Goal: Feedback & Contribution: Submit feedback/report problem

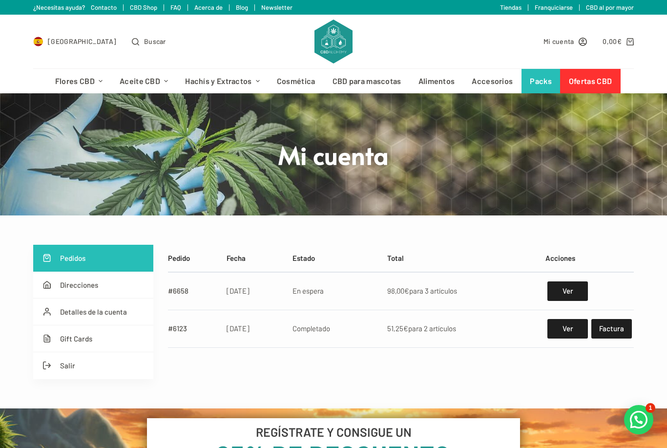
click at [646, 412] on div at bounding box center [638, 419] width 29 height 29
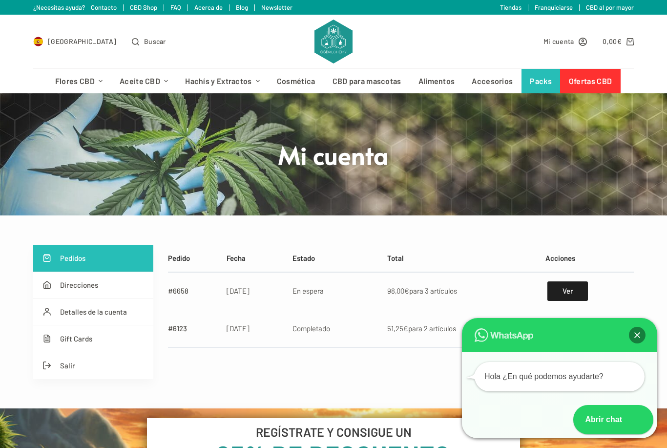
click at [638, 333] on div at bounding box center [637, 335] width 17 height 17
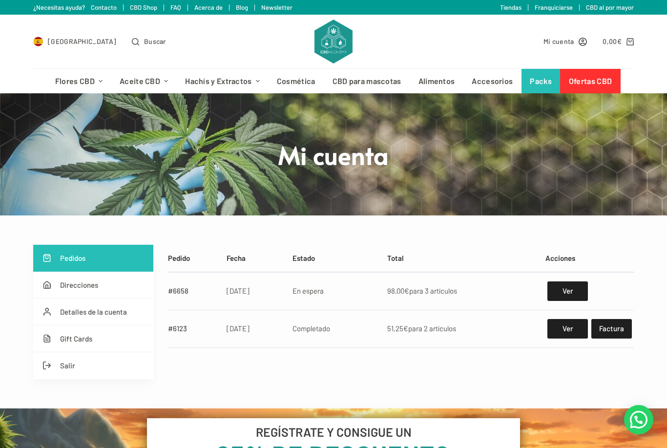
click at [565, 288] on link "Ver" at bounding box center [568, 291] width 41 height 20
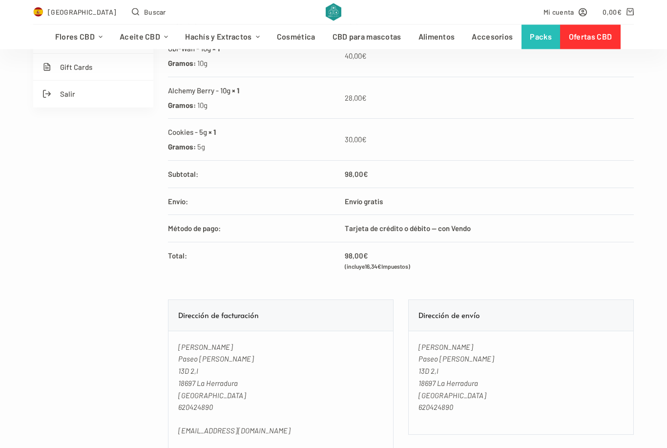
scroll to position [272, 0]
click at [406, 226] on td "Tarjeta de crédito o débito — con Vendo" at bounding box center [487, 228] width 294 height 27
click at [472, 227] on td "Tarjeta de crédito o débito — con Vendo" at bounding box center [487, 228] width 294 height 27
click at [465, 227] on td "Tarjeta de crédito o débito — con Vendo" at bounding box center [487, 228] width 294 height 27
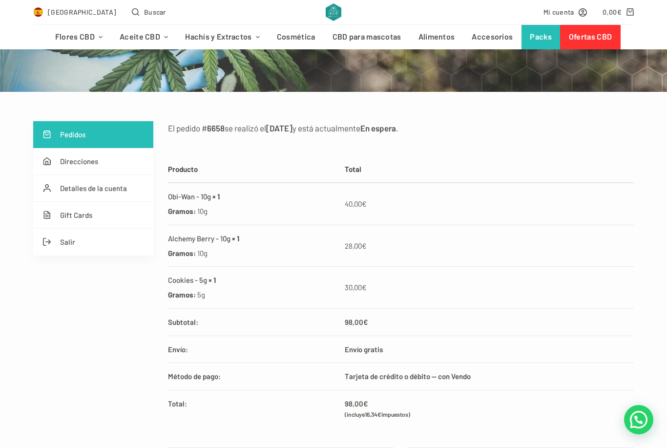
scroll to position [125, 0]
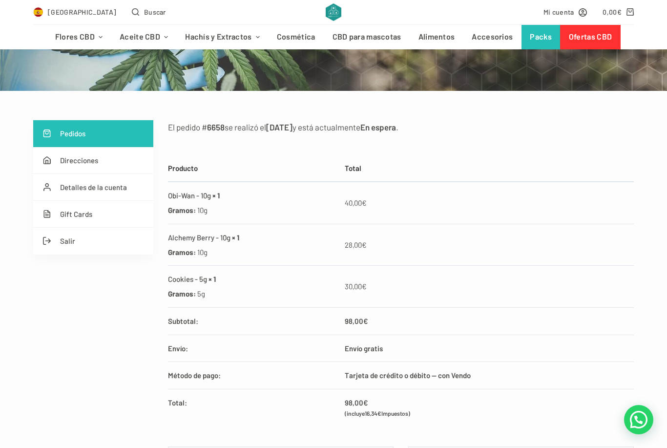
click at [623, 9] on link "0,00 € 0" at bounding box center [618, 11] width 31 height 11
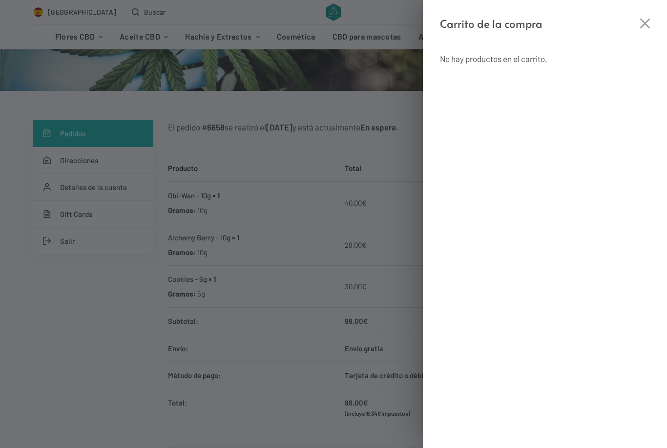
click at [645, 21] on icon "Cerrar el cajón del carrito" at bounding box center [646, 24] width 10 height 10
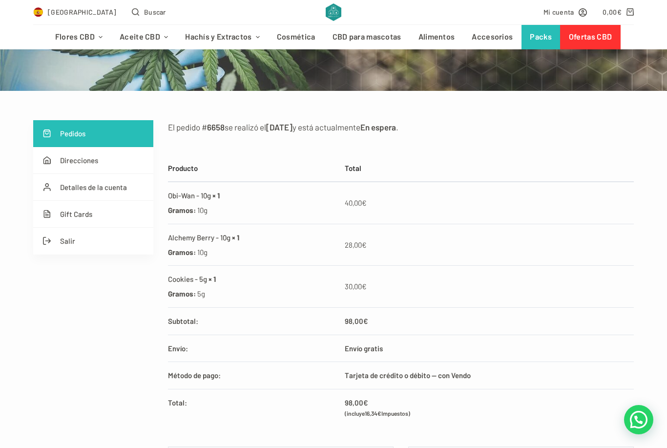
click at [573, 13] on span "Mi cuenta" at bounding box center [559, 11] width 31 height 11
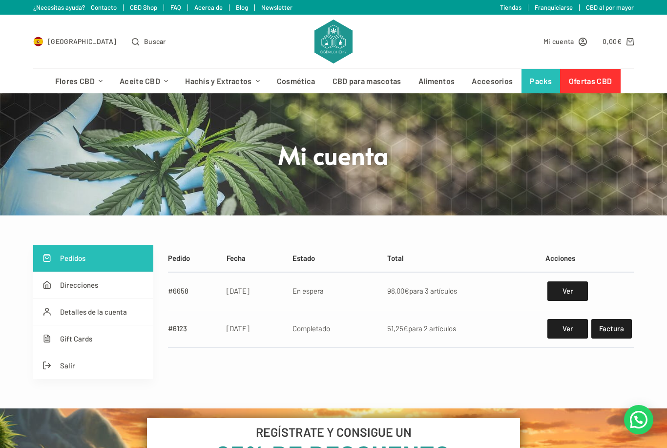
click at [322, 299] on td "En espera" at bounding box center [335, 291] width 95 height 38
click at [179, 294] on link "#6658" at bounding box center [178, 290] width 21 height 9
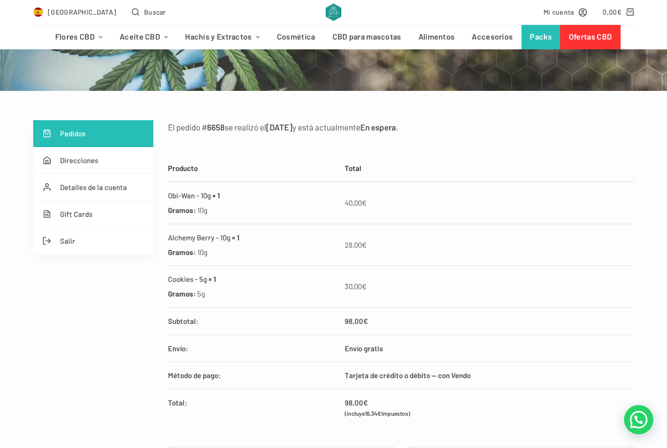
scroll to position [124, 0]
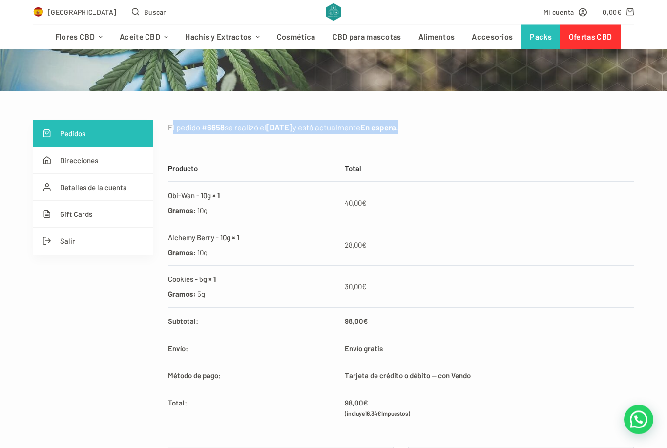
click at [636, 434] on div at bounding box center [638, 419] width 29 height 29
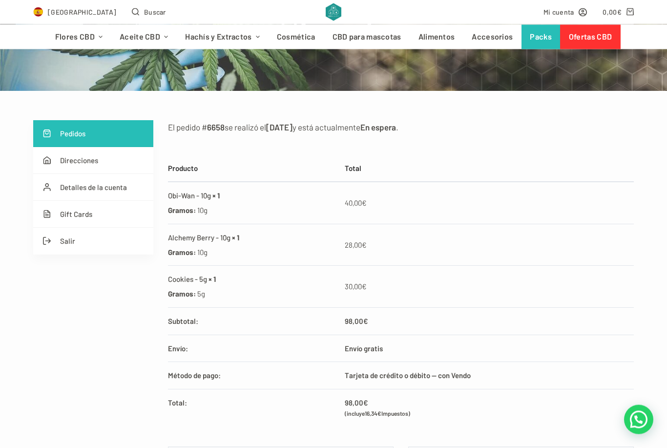
scroll to position [125, 0]
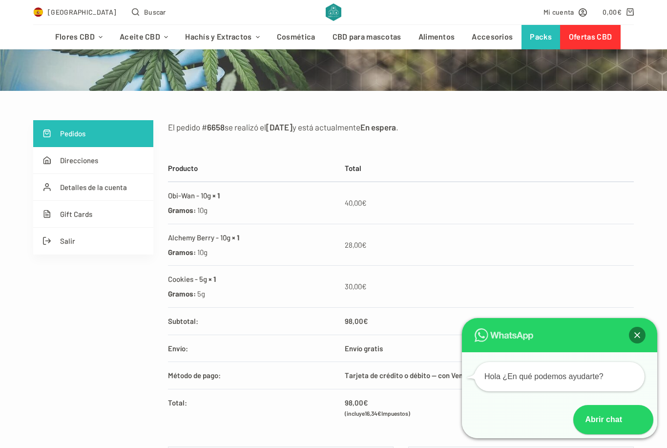
click at [522, 436] on div "Hola ¿En qué podemos ayudarte?" at bounding box center [559, 395] width 195 height 86
click at [601, 434] on div "Abrir chat" at bounding box center [599, 419] width 51 height 29
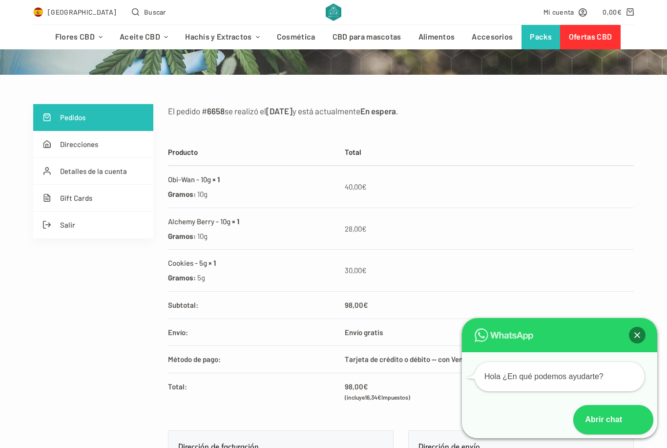
click at [633, 423] on icon at bounding box center [639, 419] width 16 height 15
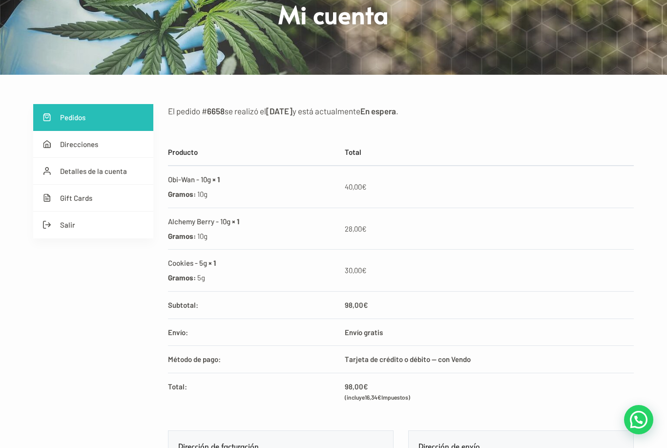
scroll to position [125, 0]
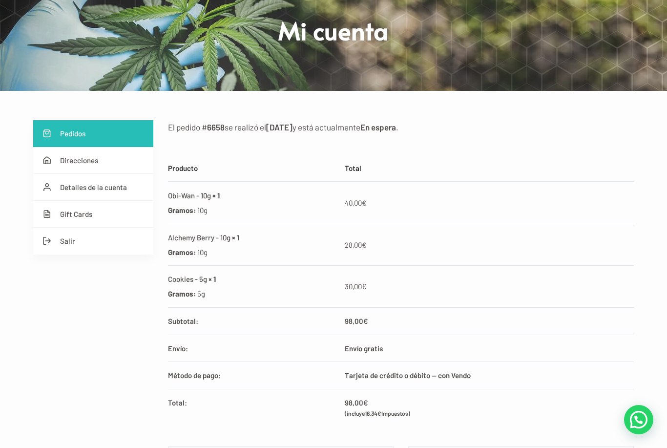
click at [110, 190] on link "Detalles de la cuenta" at bounding box center [93, 187] width 120 height 27
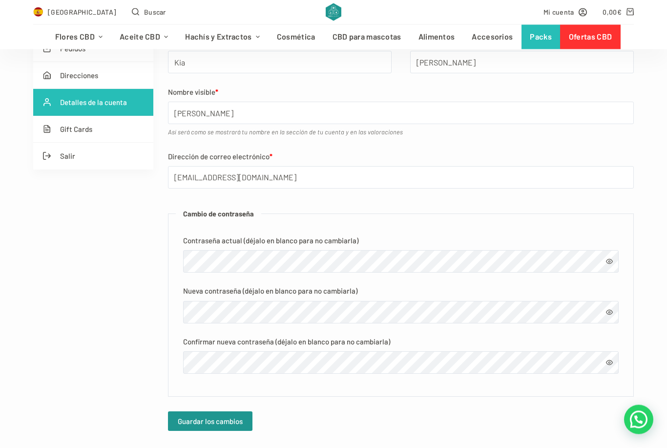
scroll to position [210, 0]
click at [226, 428] on button "Guardar los cambios" at bounding box center [210, 421] width 85 height 20
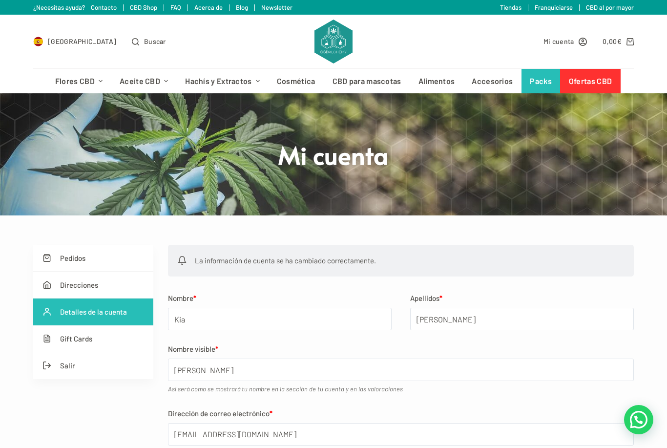
click at [87, 260] on link "Pedidos" at bounding box center [93, 258] width 120 height 27
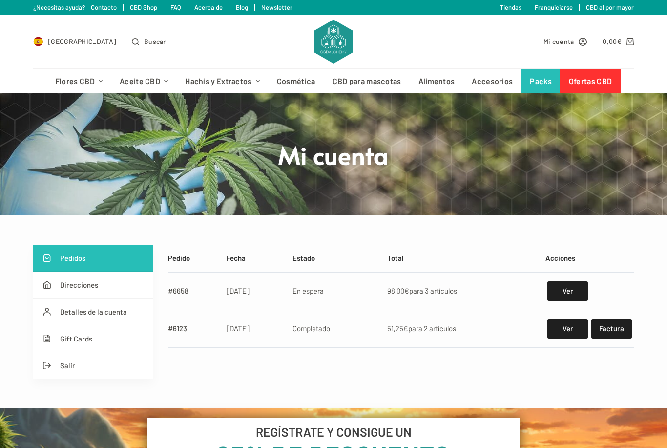
click at [566, 297] on link "Ver" at bounding box center [568, 291] width 41 height 20
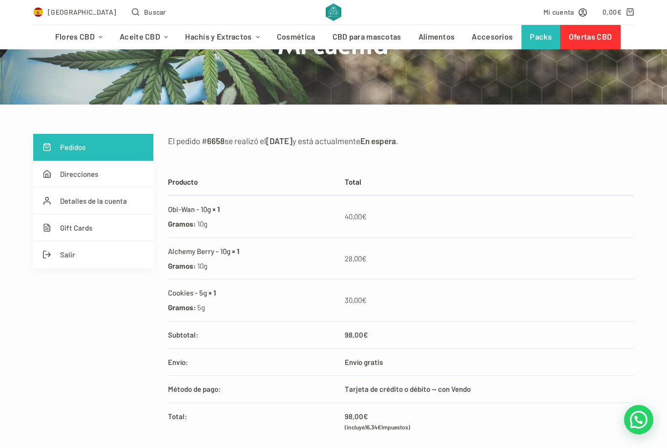
scroll to position [98, 0]
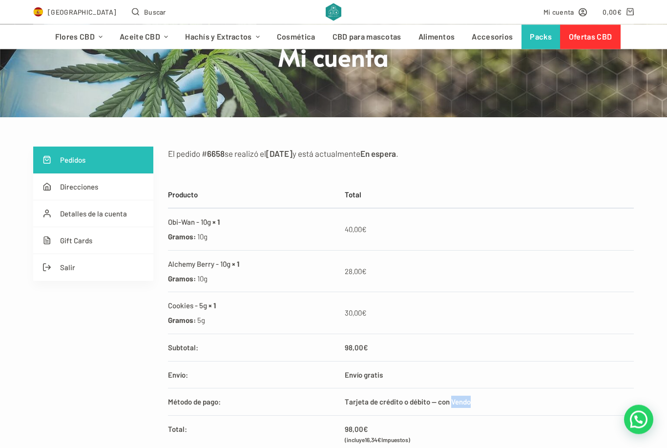
click at [326, 416] on th "Total:" at bounding box center [253, 434] width 171 height 37
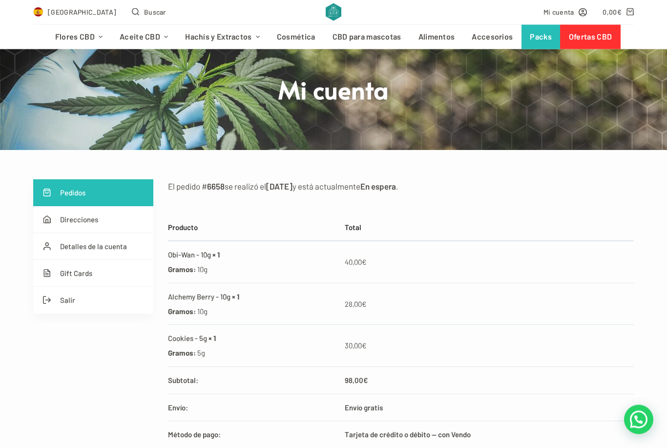
scroll to position [64, 0]
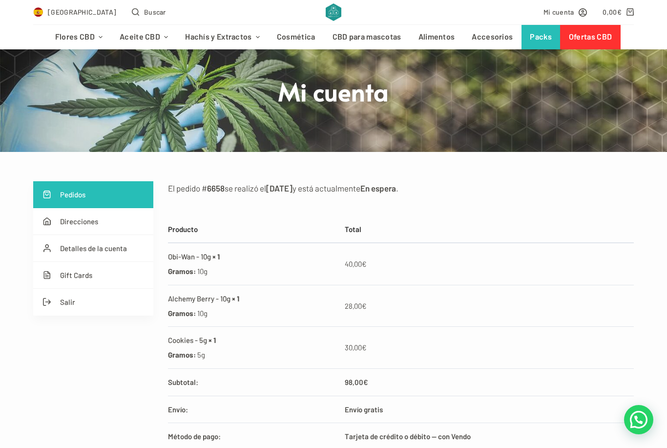
click at [561, 10] on span "Mi cuenta" at bounding box center [559, 11] width 31 height 11
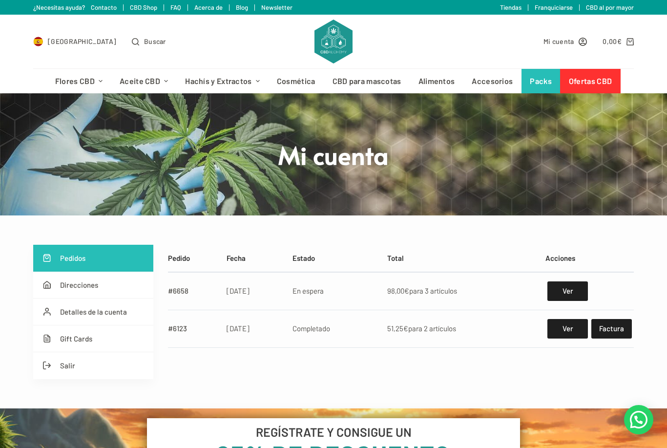
click at [59, 8] on link "¿Necesitas ayuda? Contacto" at bounding box center [75, 7] width 84 height 8
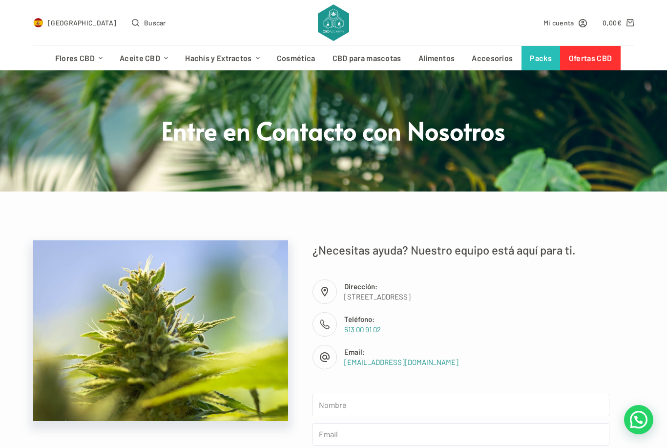
scroll to position [26, 0]
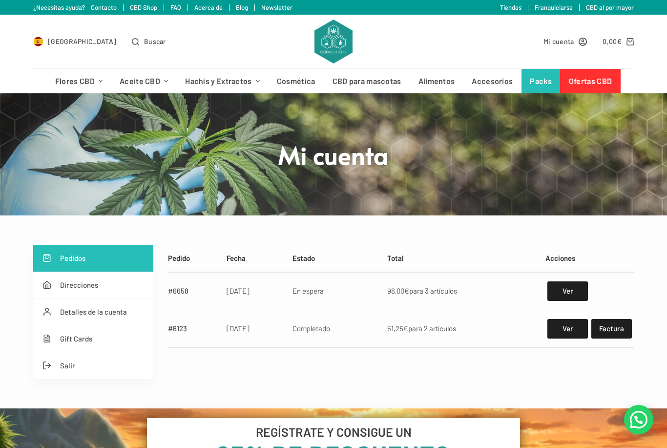
click at [49, 6] on link "¿Necesitas ayuda? Contacto" at bounding box center [75, 7] width 84 height 8
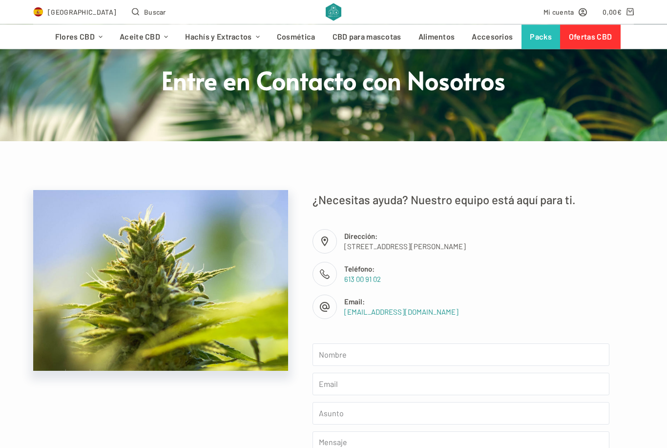
scroll to position [74, 0]
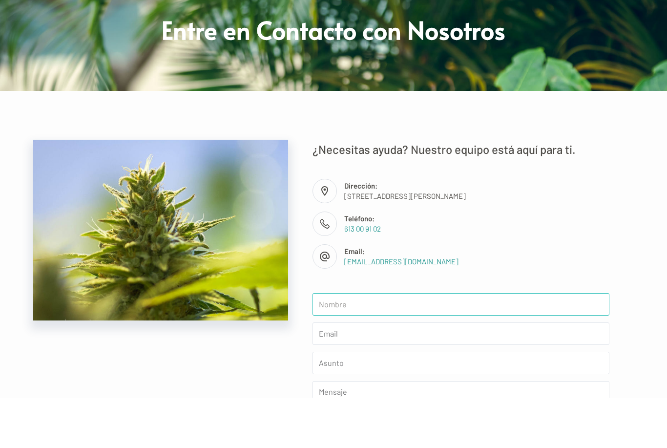
click at [334, 345] on input "text" at bounding box center [461, 355] width 297 height 22
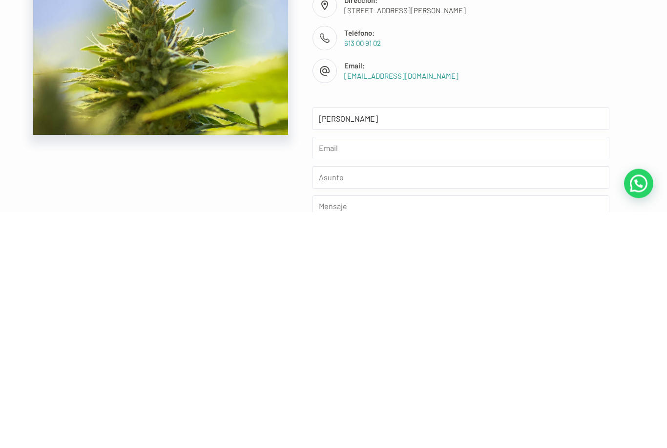
scroll to position [310, 0]
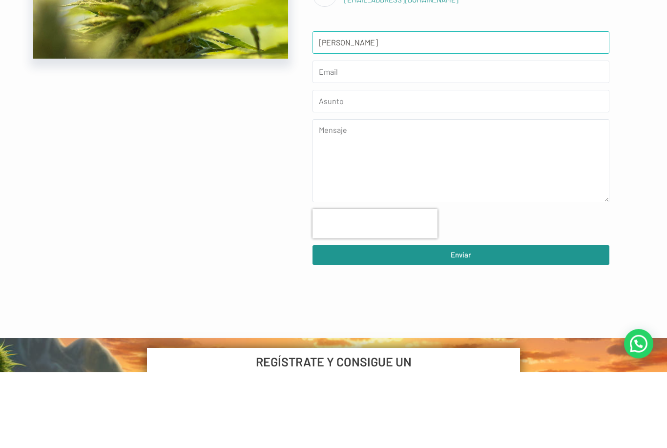
type input "Kia Singh"
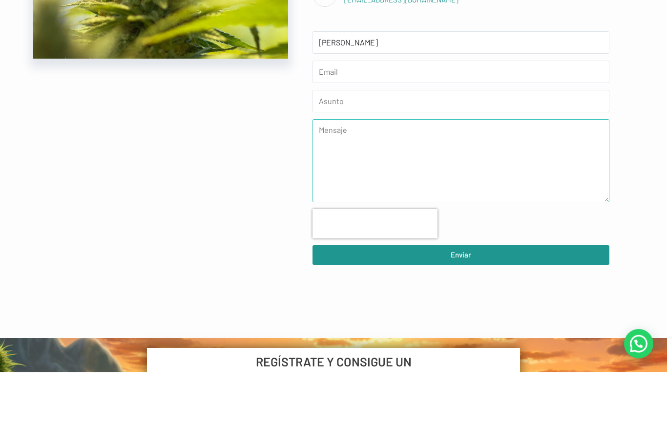
click at [477, 195] on textarea at bounding box center [461, 236] width 297 height 83
type textarea "3"
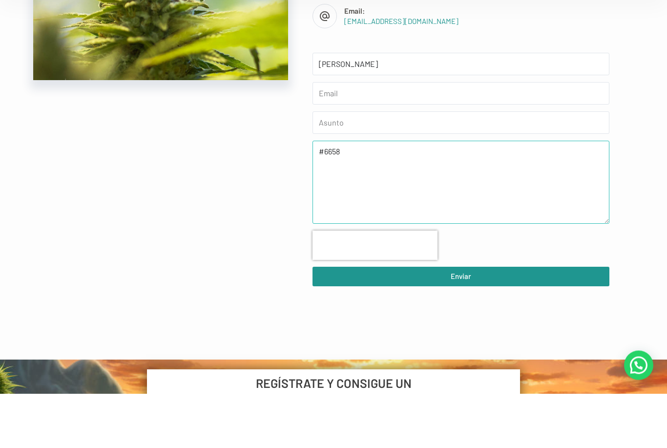
type textarea "#6658"
click at [327, 137] on input "email" at bounding box center [461, 148] width 297 height 22
type input "aadishakti"
type input "aadishakti1931@gmail.com"
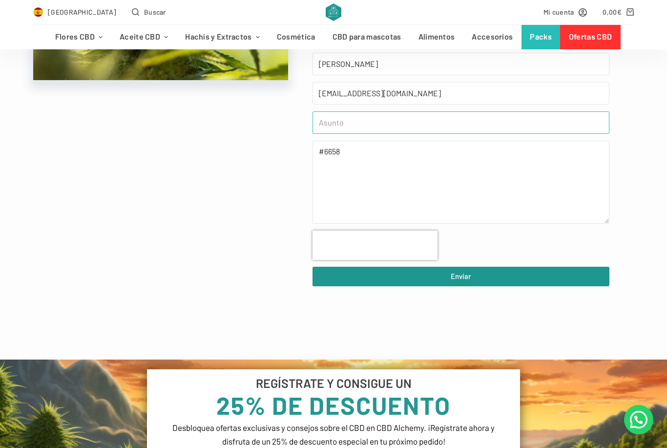
click at [336, 124] on input "text" at bounding box center [461, 122] width 297 height 22
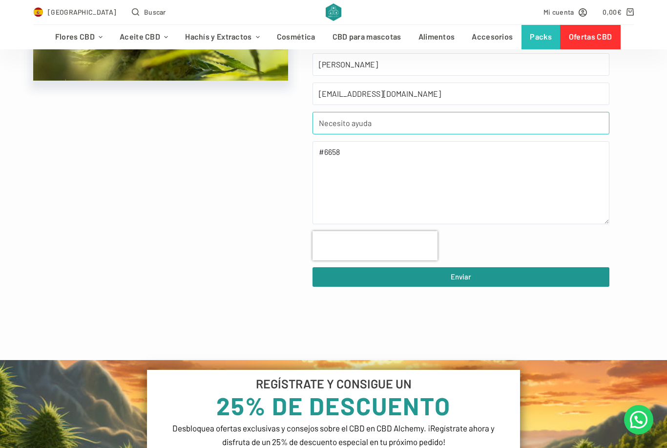
type input "Necesito ayuda"
click at [345, 174] on textarea "#6658" at bounding box center [461, 182] width 297 height 83
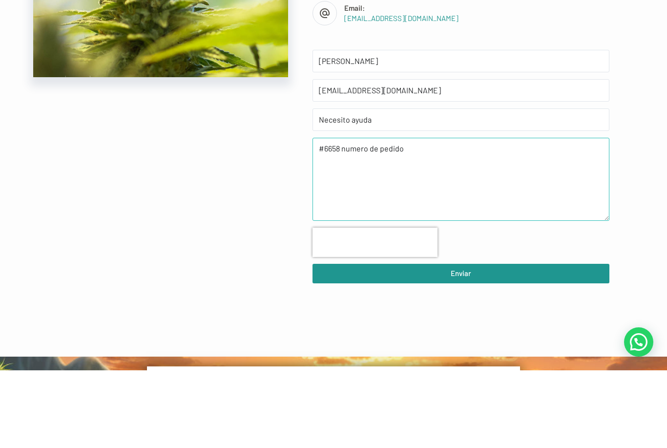
scroll to position [368, 0]
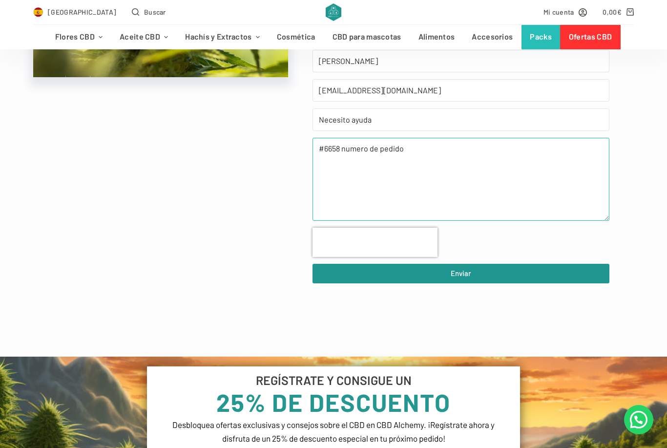
click at [324, 195] on textarea "#6658 numero de pedido" at bounding box center [461, 179] width 297 height 83
click at [321, 191] on textarea "#6658 numero de pedido" at bounding box center [461, 179] width 297 height 83
paste textarea "I do not think payment has gone through for my order. Please can you look and s…"
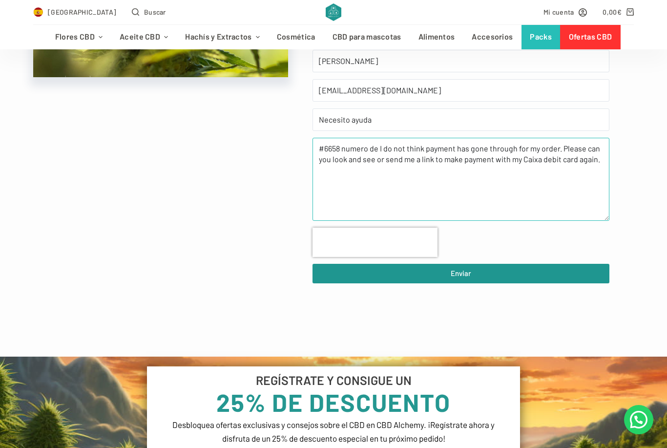
click at [376, 147] on textarea "#6658 numero de I do not think payment has gone through for my order. Please ca…" at bounding box center [461, 179] width 297 height 83
click at [601, 168] on textarea "#6658 numero de I do not think payment has gone through for my order. Please ca…" at bounding box center [461, 179] width 297 height 83
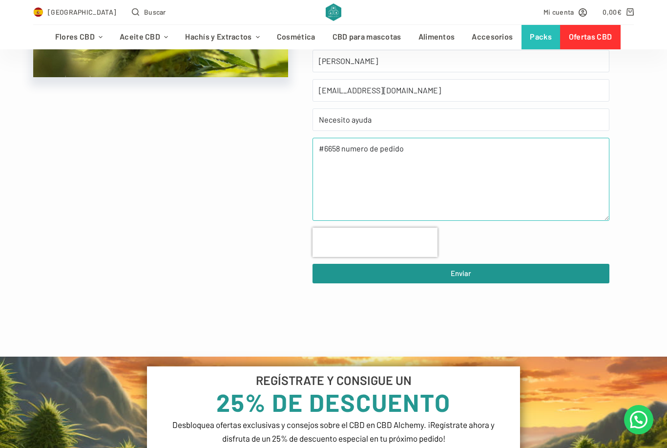
click at [321, 170] on textarea "#6658 numero de pedido" at bounding box center [461, 179] width 297 height 83
click at [321, 171] on textarea "#6658 numero de pedido" at bounding box center [461, 179] width 297 height 83
paste textarea "Creo que no se ha procesado el pago de mi pedido. ¿Podrías revisarlo o enviarme…"
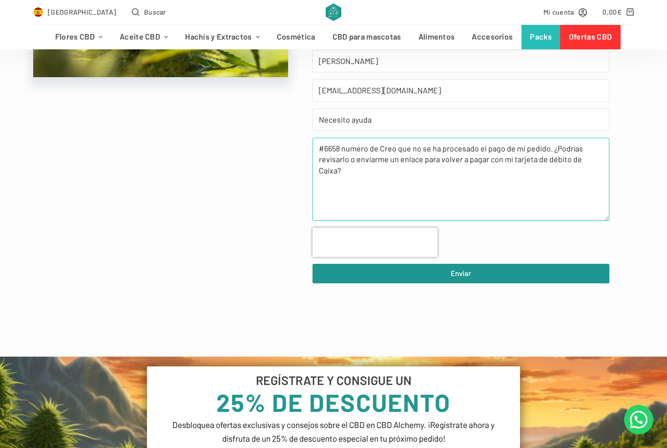
click at [378, 150] on textarea "#6658 numero de Creo que no se ha procesado el pago de mi pedido. ¿Podrías revi…" at bounding box center [461, 179] width 297 height 83
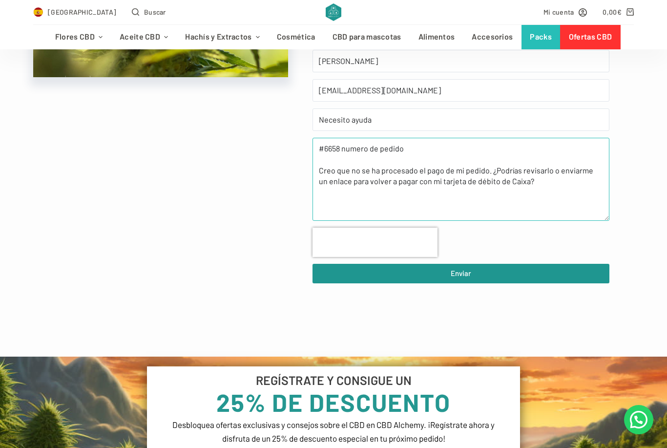
click at [542, 191] on textarea "#6658 numero de pedido Creo que no se ha procesado el pago de mi pedido. ¿Podrí…" at bounding box center [461, 179] width 297 height 83
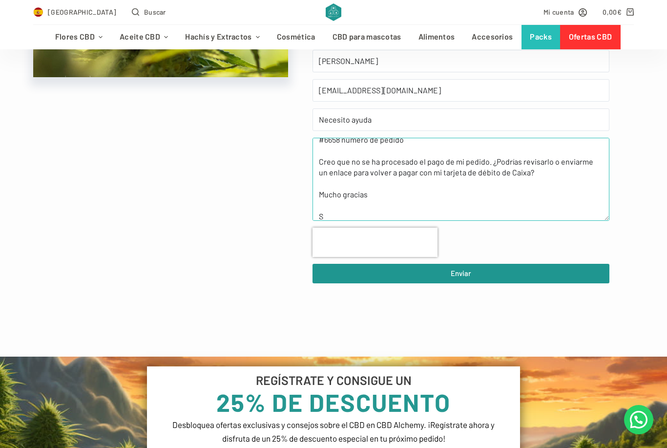
scroll to position [9, 0]
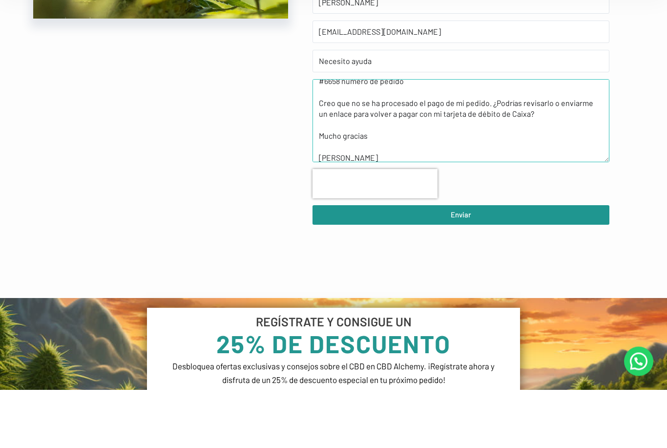
type textarea "#6658 numero de pedido Creo que no se ha procesado el pago de mi pedido. ¿Podrí…"
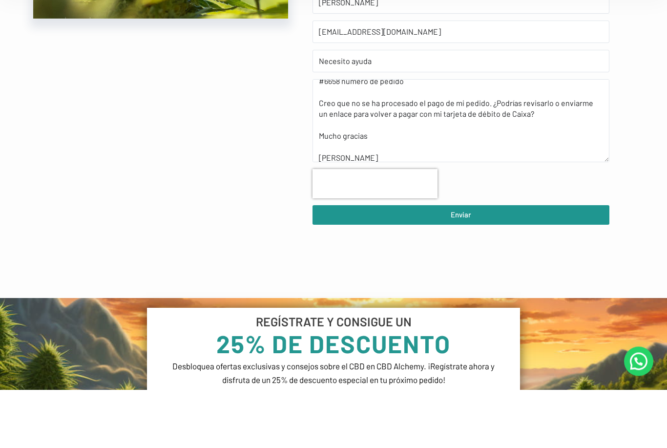
click at [460, 267] on span "Enviar" at bounding box center [461, 273] width 21 height 12
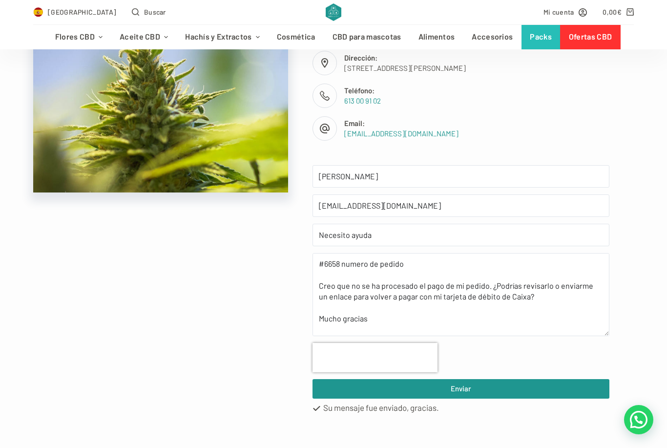
scroll to position [252, 0]
click at [568, 11] on span "Mi cuenta" at bounding box center [559, 11] width 31 height 11
